Goal: Transaction & Acquisition: Purchase product/service

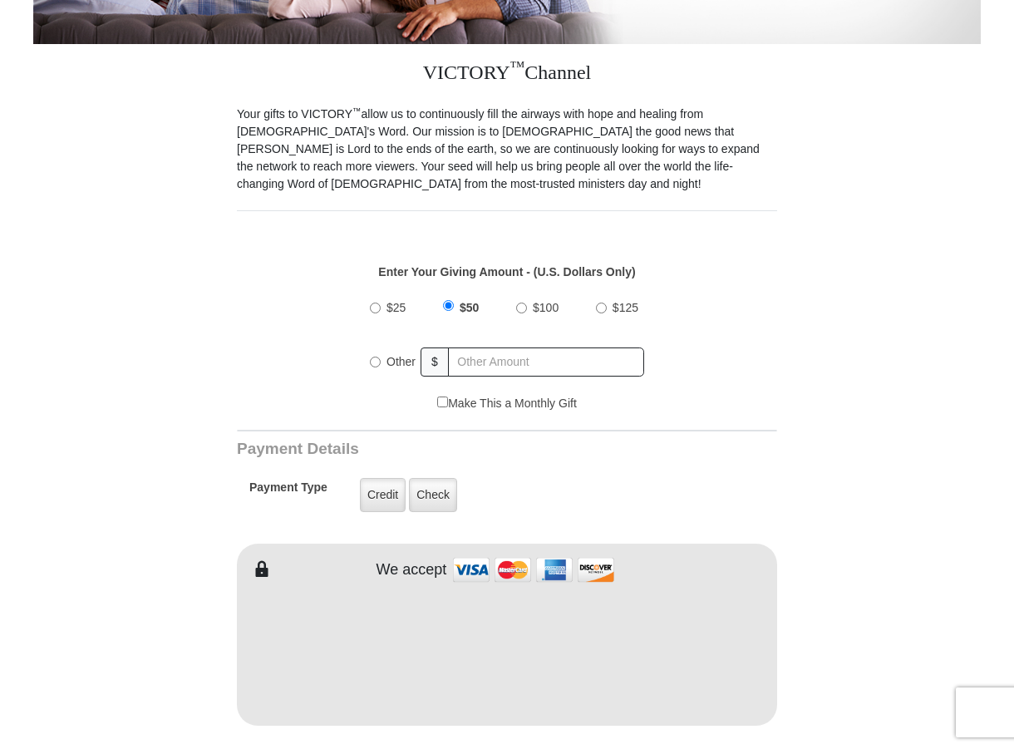
scroll to position [499, 0]
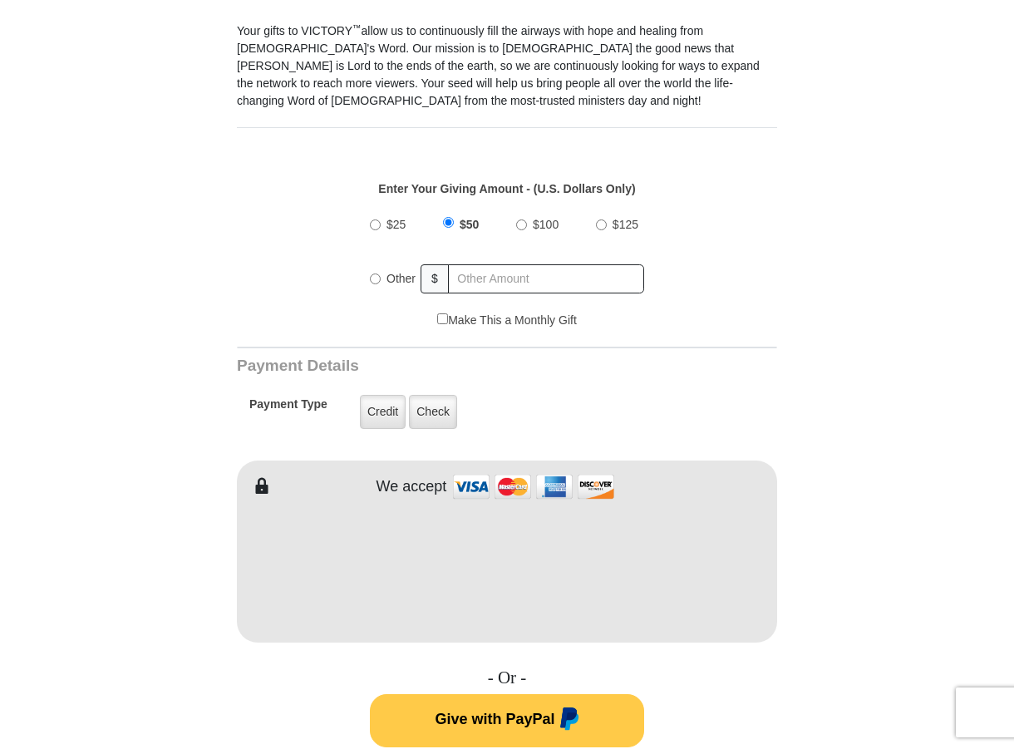
click at [814, 399] on form "VICTORY Channel Online Giving VICTORY Channel is a worldwide, on-air television…" at bounding box center [506, 551] width 947 height 1988
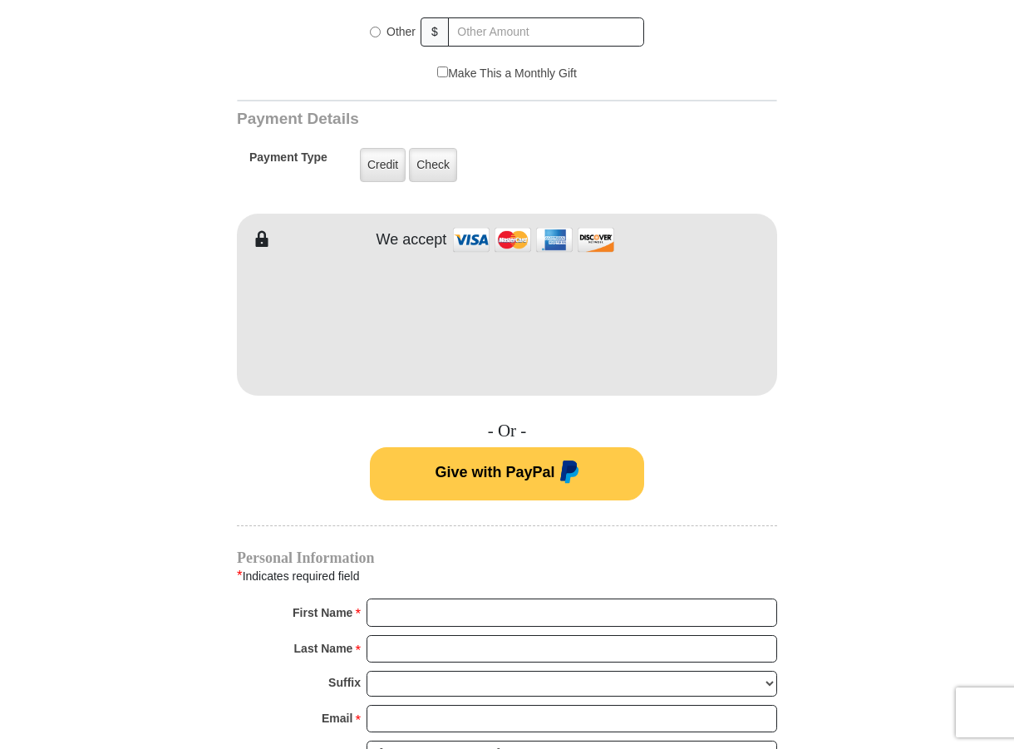
scroll to position [914, 0]
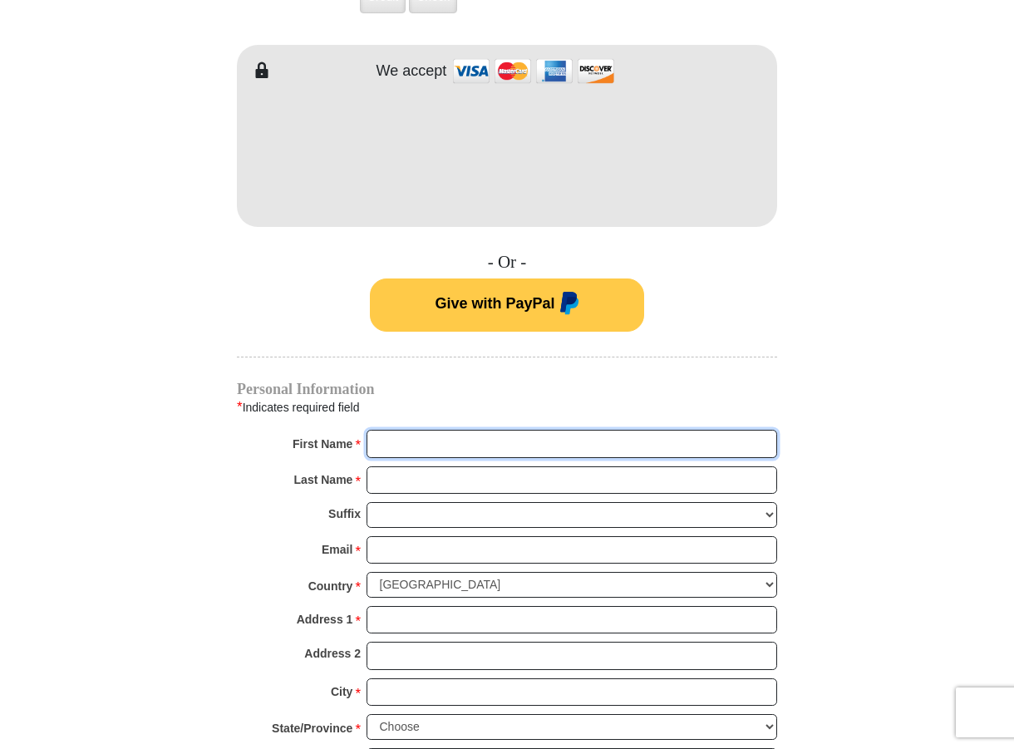
click at [389, 430] on input "First Name *" at bounding box center [571, 444] width 410 height 28
type input "Steve and Deborah"
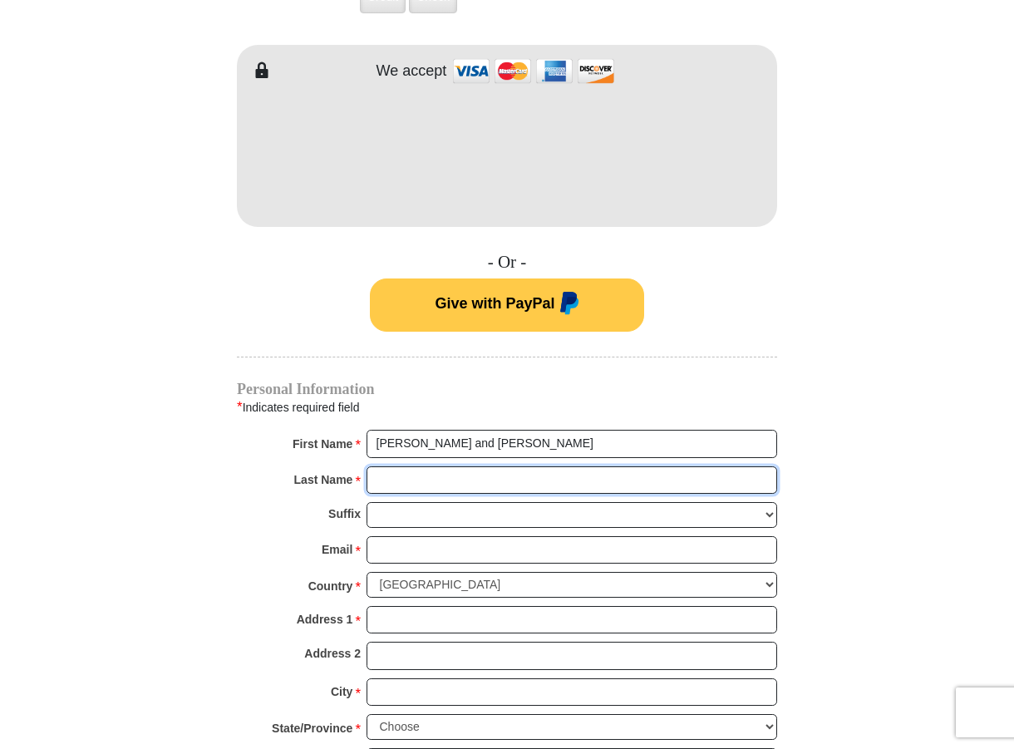
click at [440, 467] on input "Last Name *" at bounding box center [571, 480] width 410 height 28
type input "Gallant"
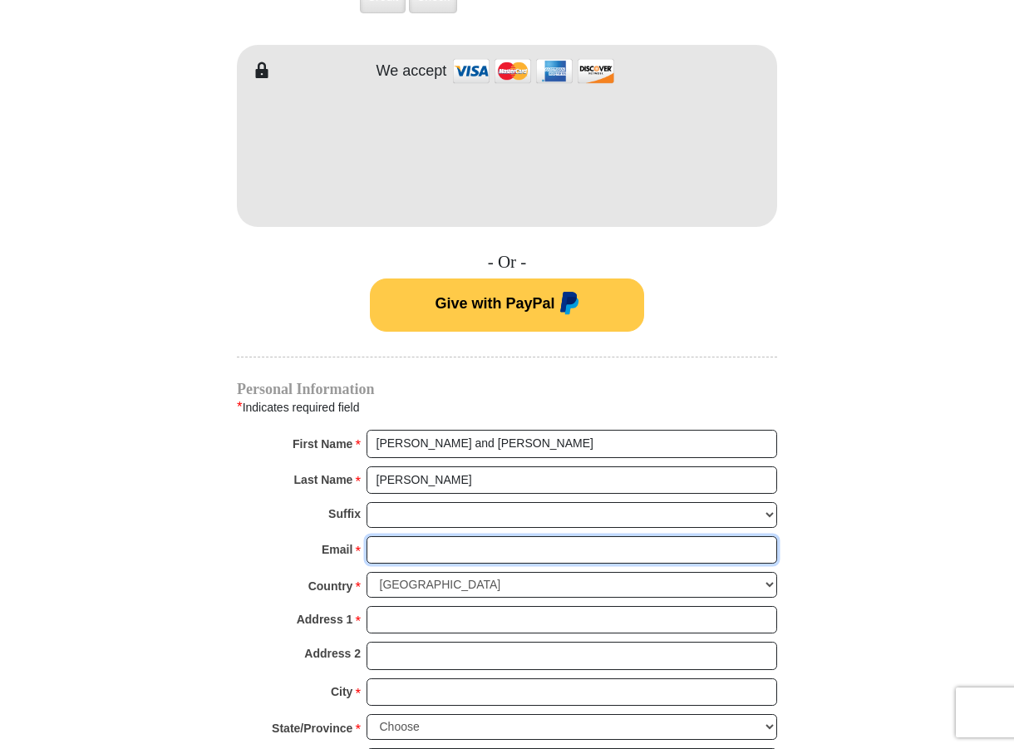
click at [450, 536] on input "Email *" at bounding box center [571, 550] width 410 height 28
type input "deborahgallant12@gmail.com"
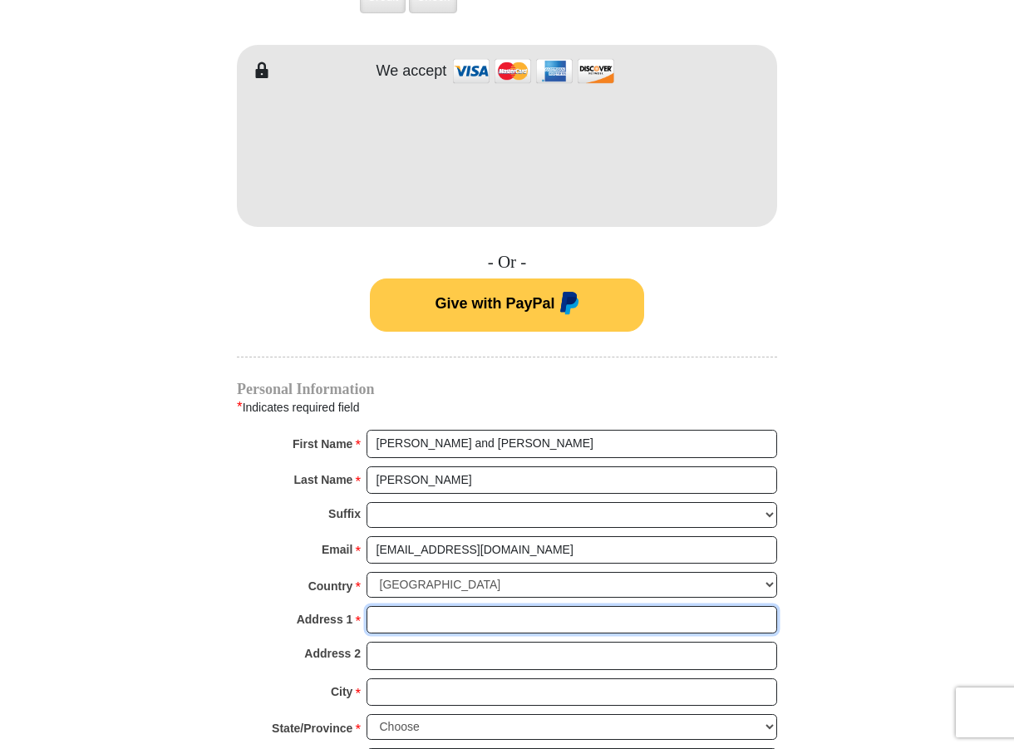
type input "17350 E Calaveras Ave"
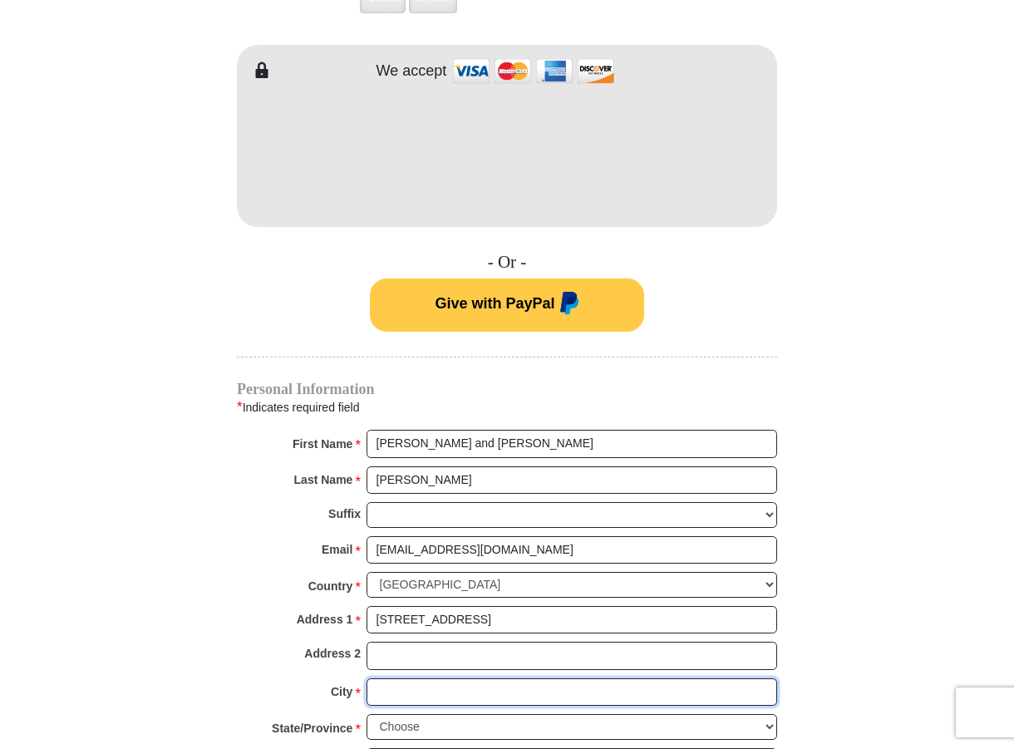
type input "Fountain Hills"
select select "AZ"
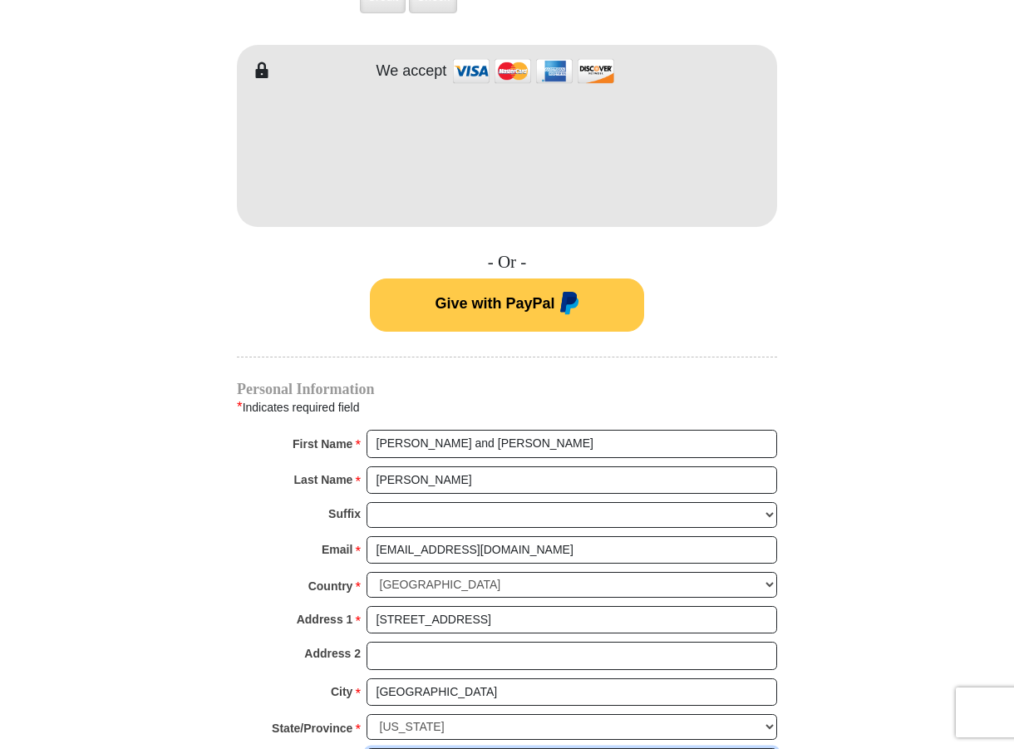
type input "85268"
type input "4803228442"
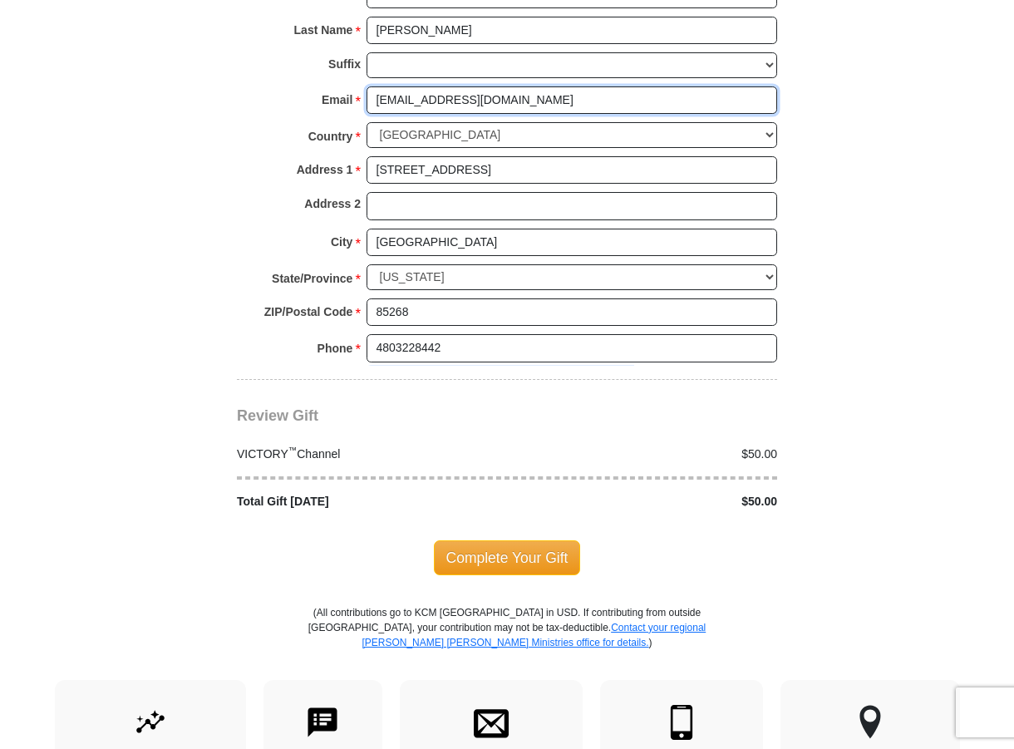
scroll to position [1413, 0]
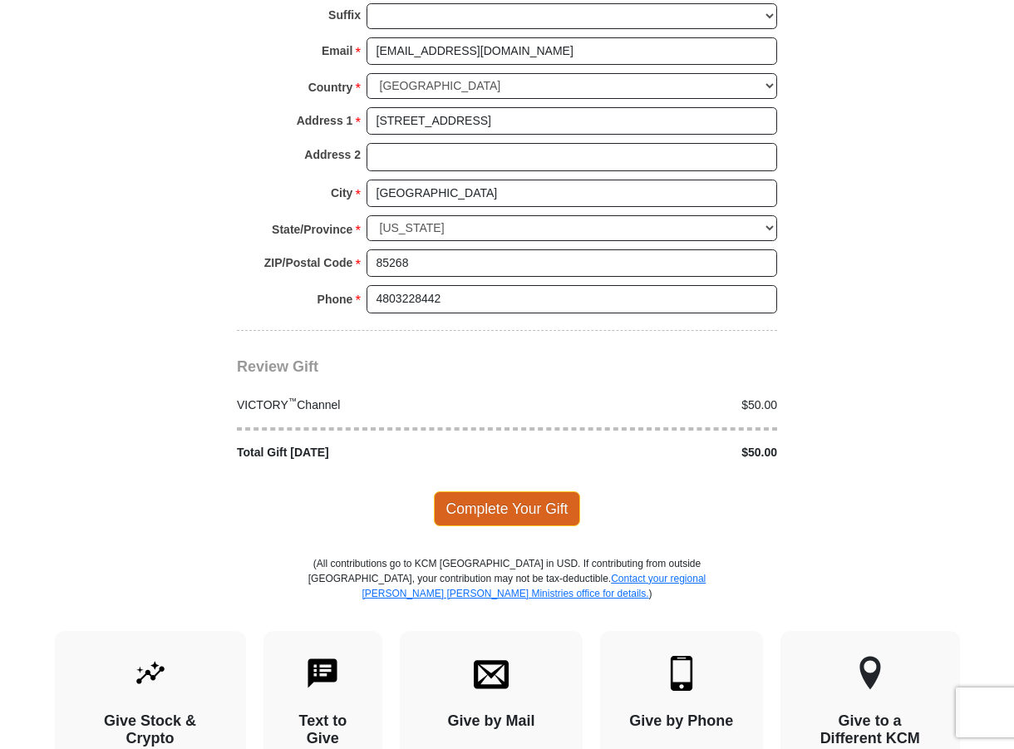
click at [475, 491] on span "Complete Your Gift" at bounding box center [507, 508] width 147 height 35
